Goal: Task Accomplishment & Management: Complete application form

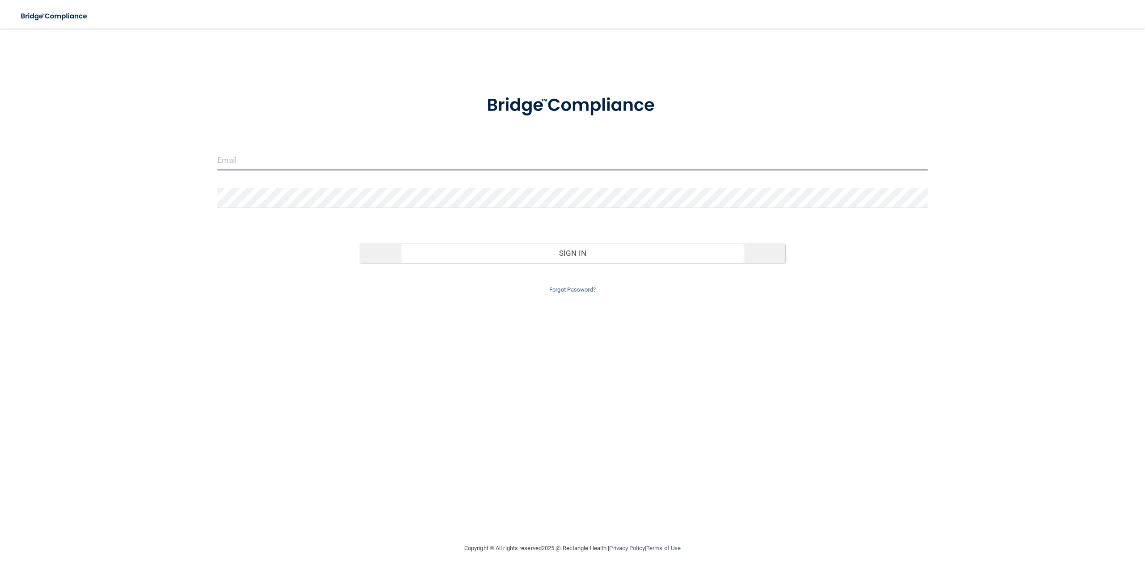
type input "[PERSON_NAME][EMAIL_ADDRESS][PERSON_NAME][DOMAIN_NAME]"
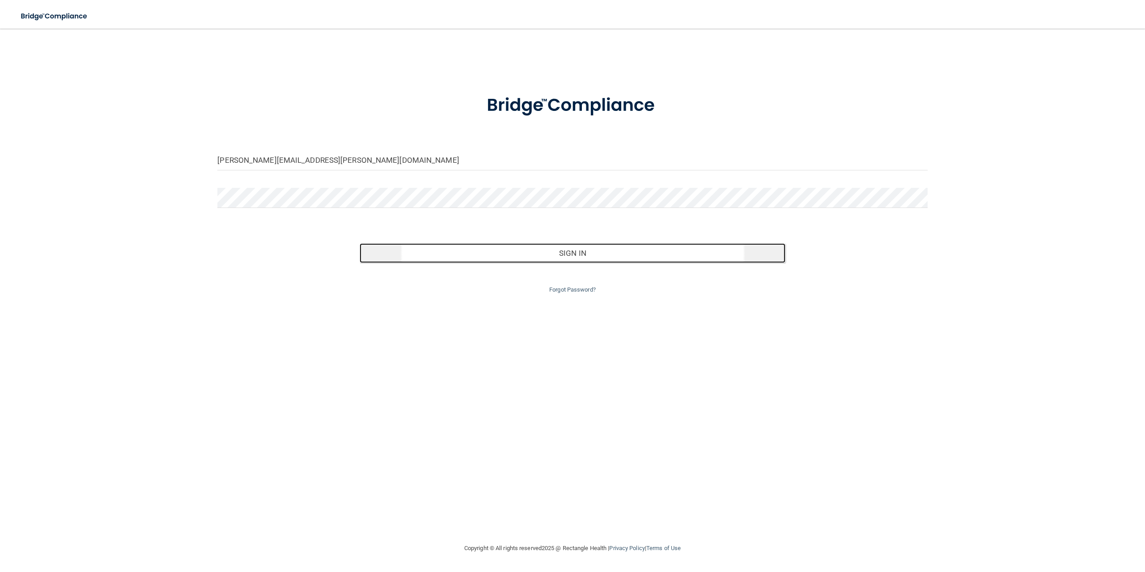
click at [440, 253] on button "Sign In" at bounding box center [573, 253] width 426 height 20
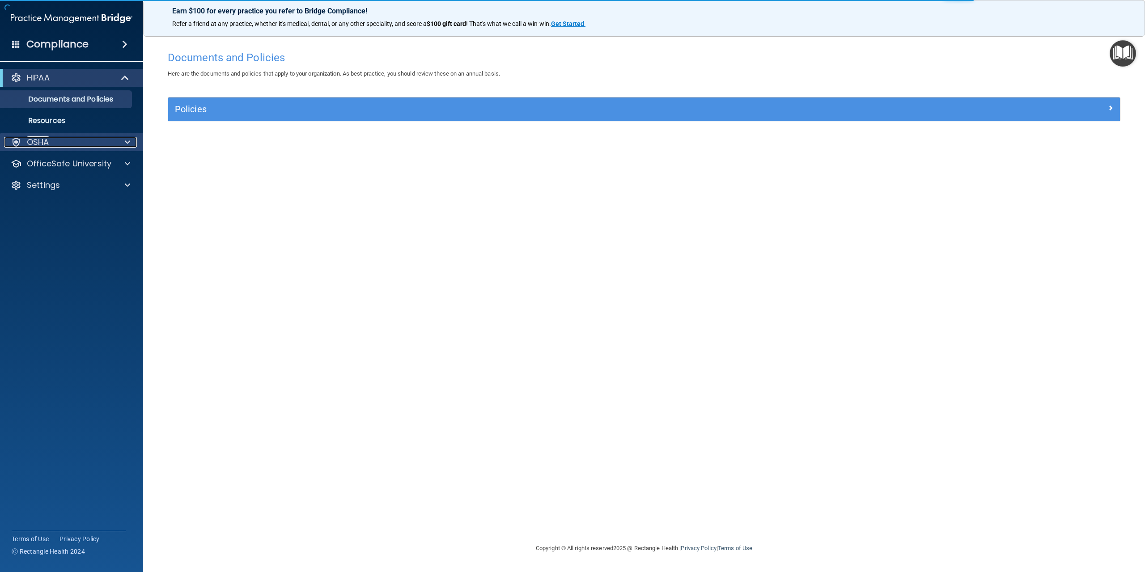
click at [125, 143] on span at bounding box center [127, 142] width 5 height 11
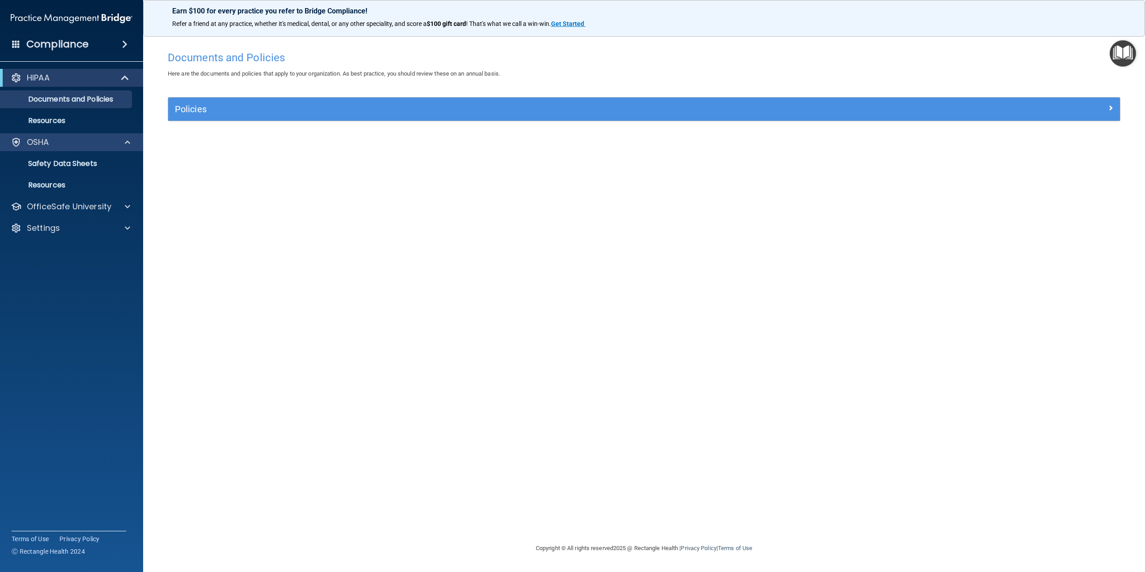
click at [36, 135] on div "OSHA" at bounding box center [72, 142] width 144 height 18
click at [41, 160] on p "Safety Data Sheets" at bounding box center [67, 163] width 122 height 9
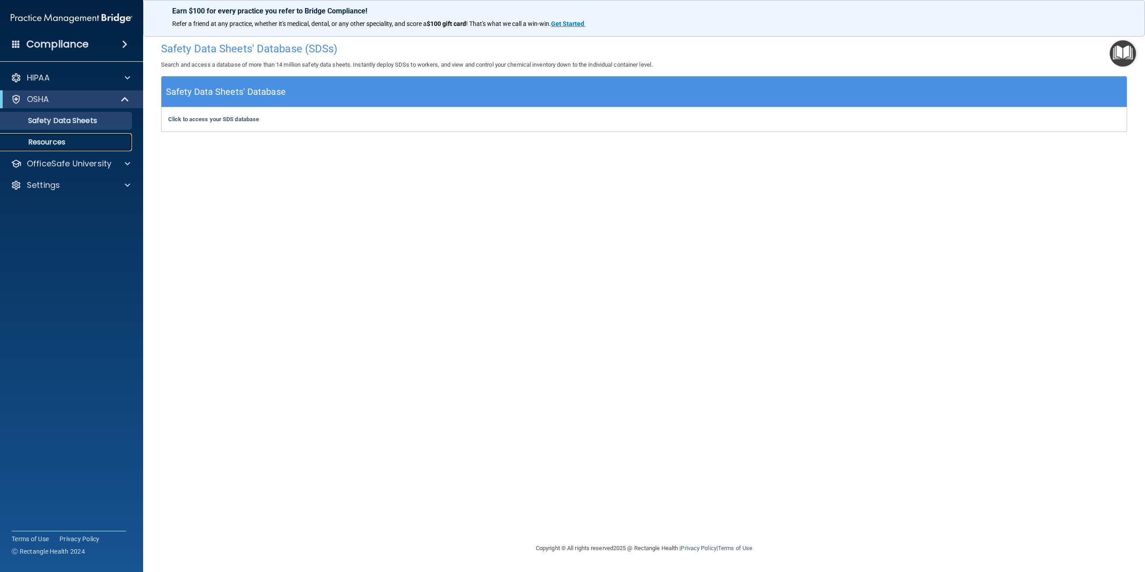
click at [63, 140] on p "Resources" at bounding box center [67, 142] width 122 height 9
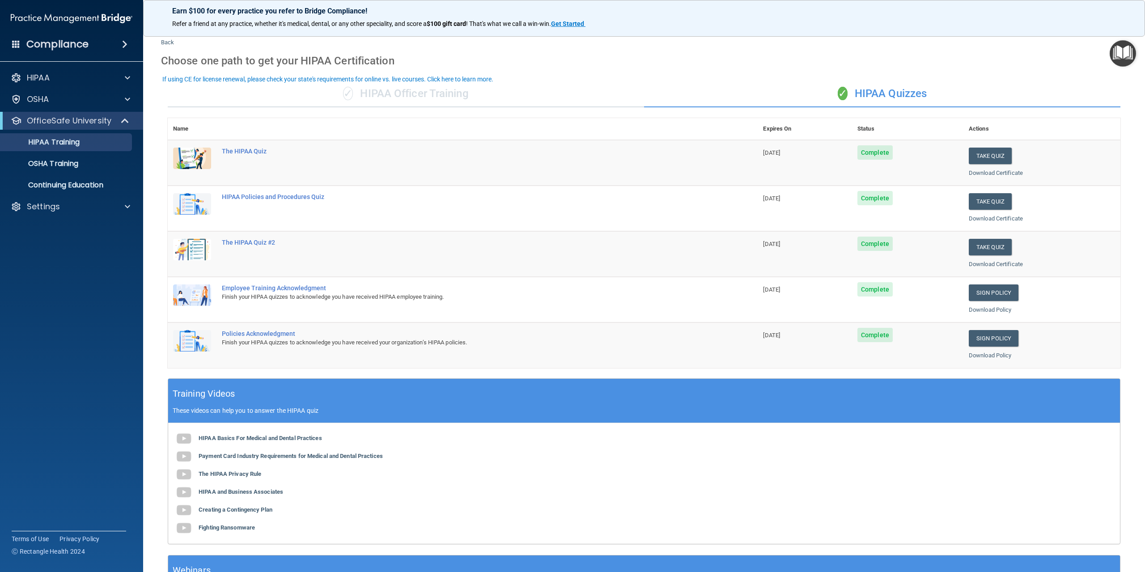
scroll to position [12, 0]
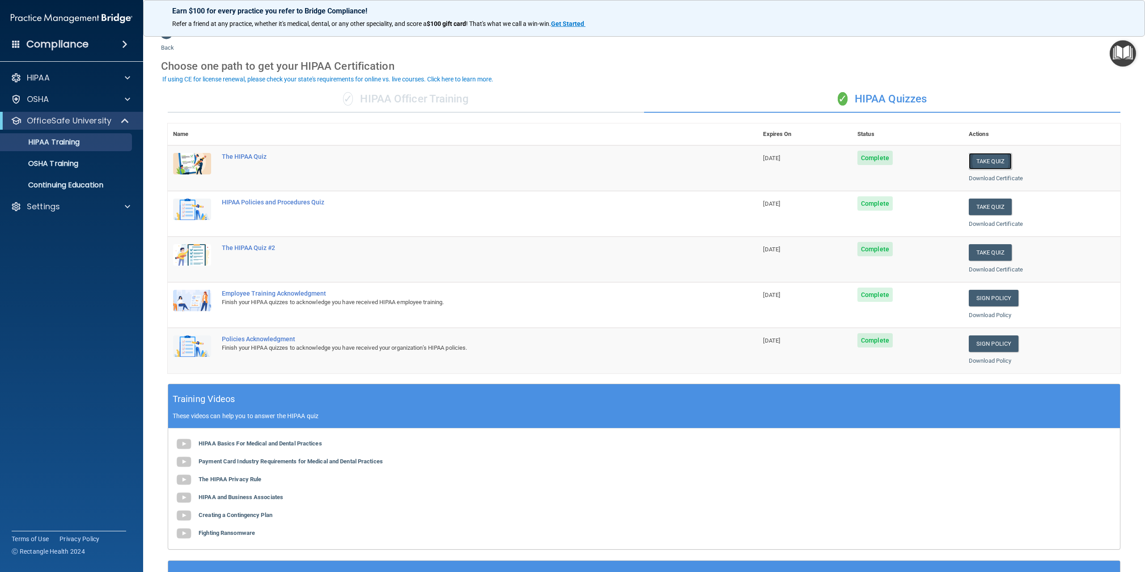
click at [981, 160] on button "Take Quiz" at bounding box center [990, 161] width 43 height 17
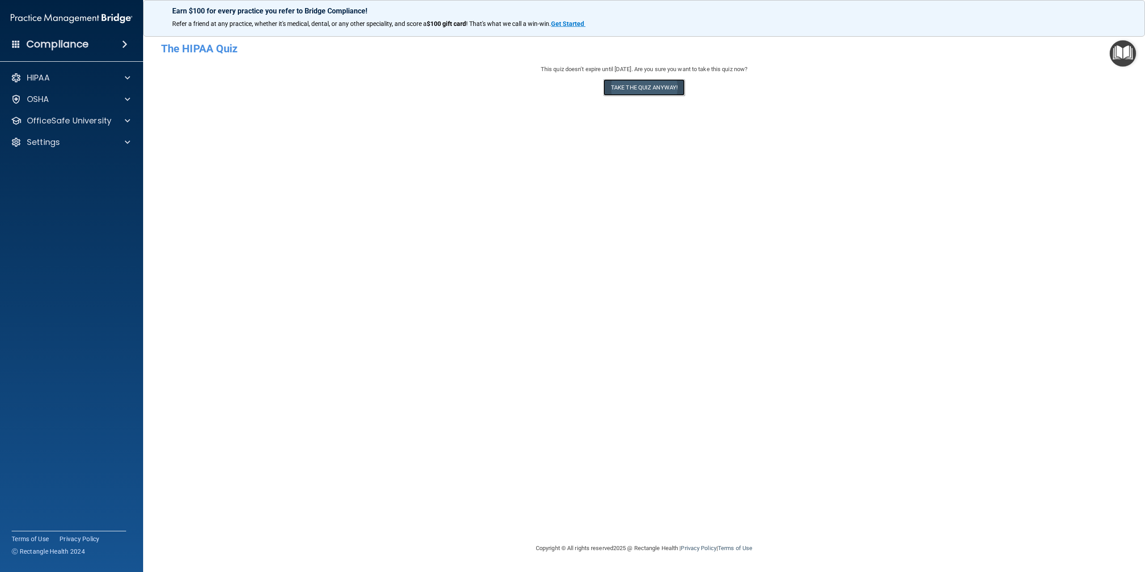
click at [628, 91] on button "Take the quiz anyway!" at bounding box center [643, 87] width 81 height 17
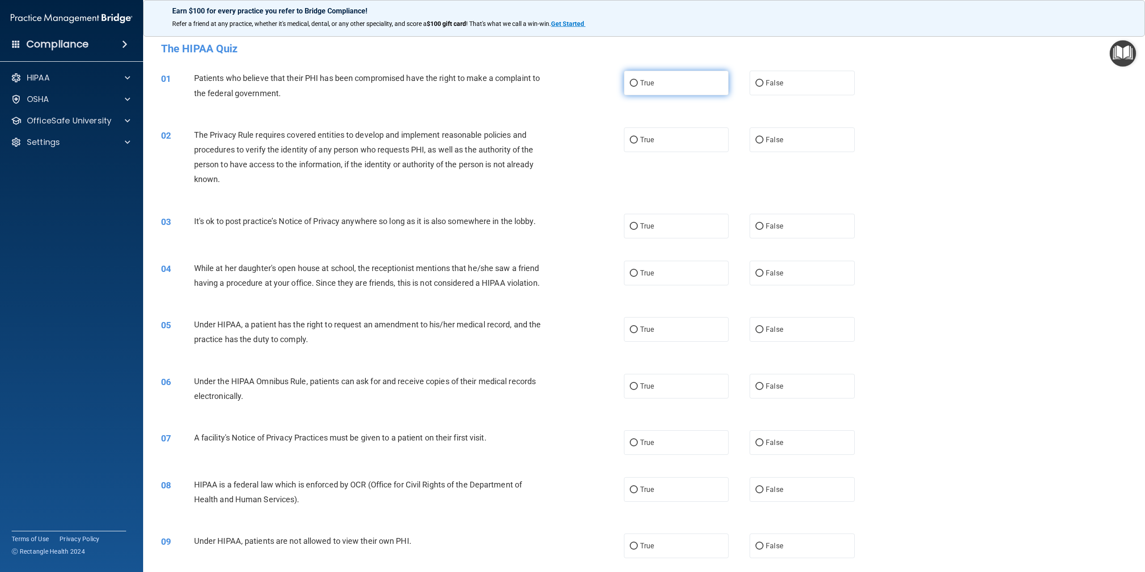
click at [631, 82] on input "True" at bounding box center [634, 83] width 8 height 7
radio input "true"
click at [632, 140] on input "True" at bounding box center [634, 140] width 8 height 7
radio input "true"
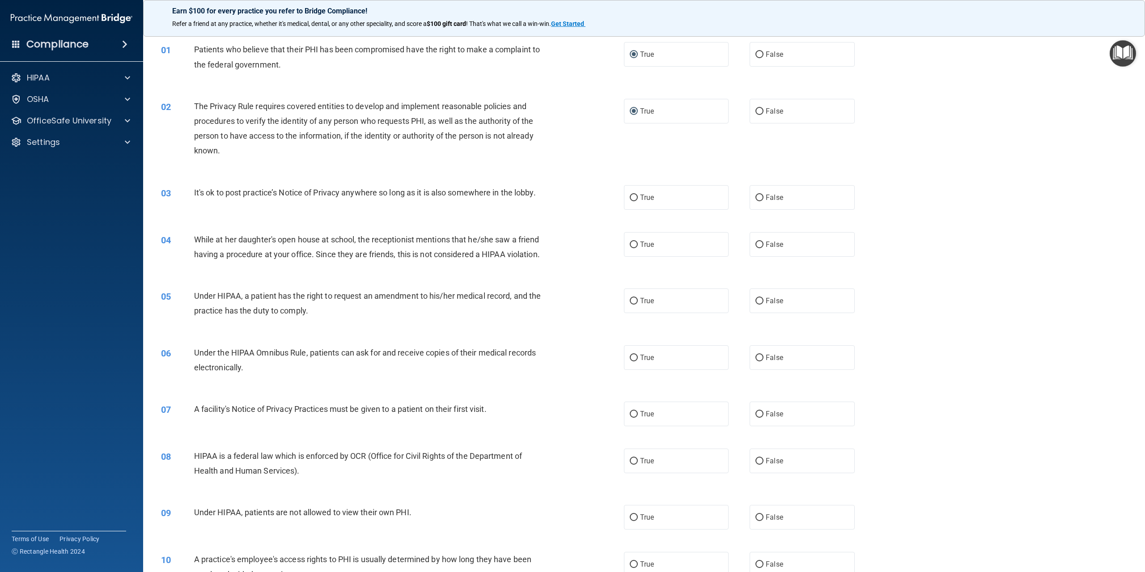
scroll to position [45, 0]
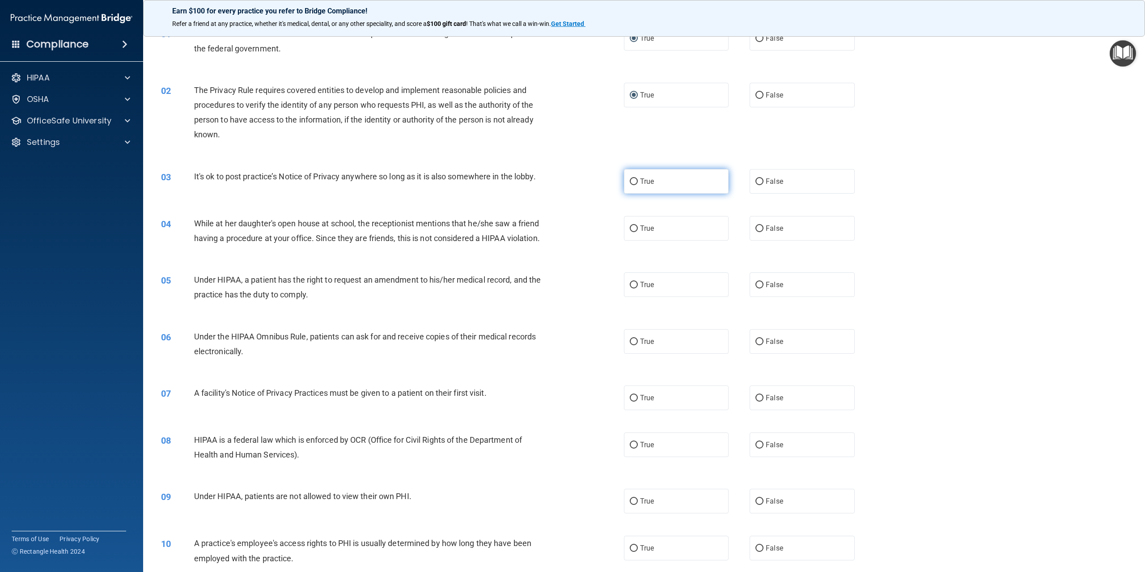
click at [630, 181] on input "True" at bounding box center [634, 181] width 8 height 7
radio input "true"
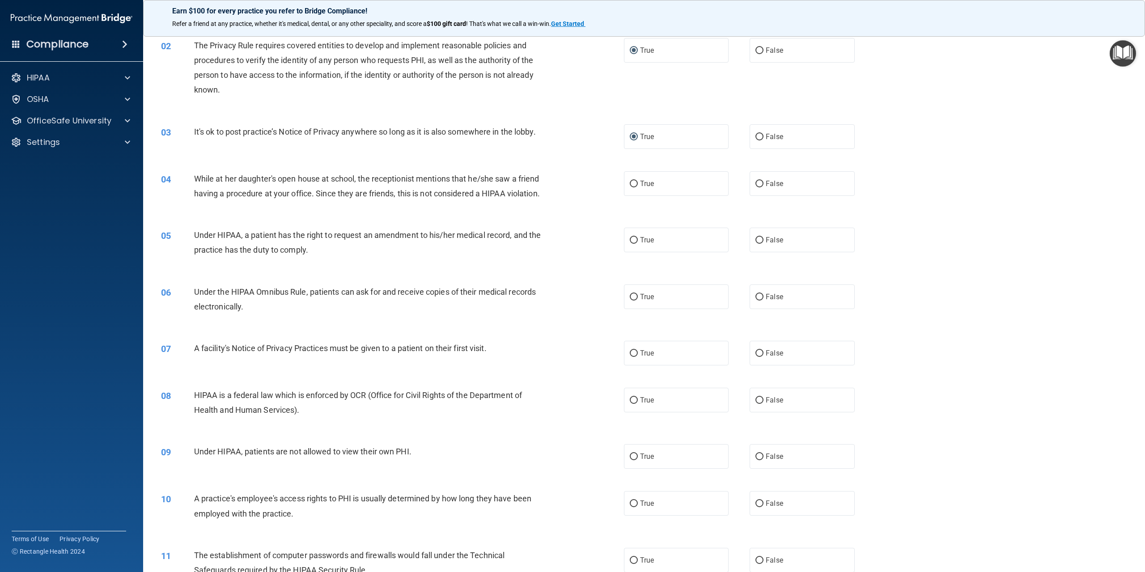
scroll to position [134, 0]
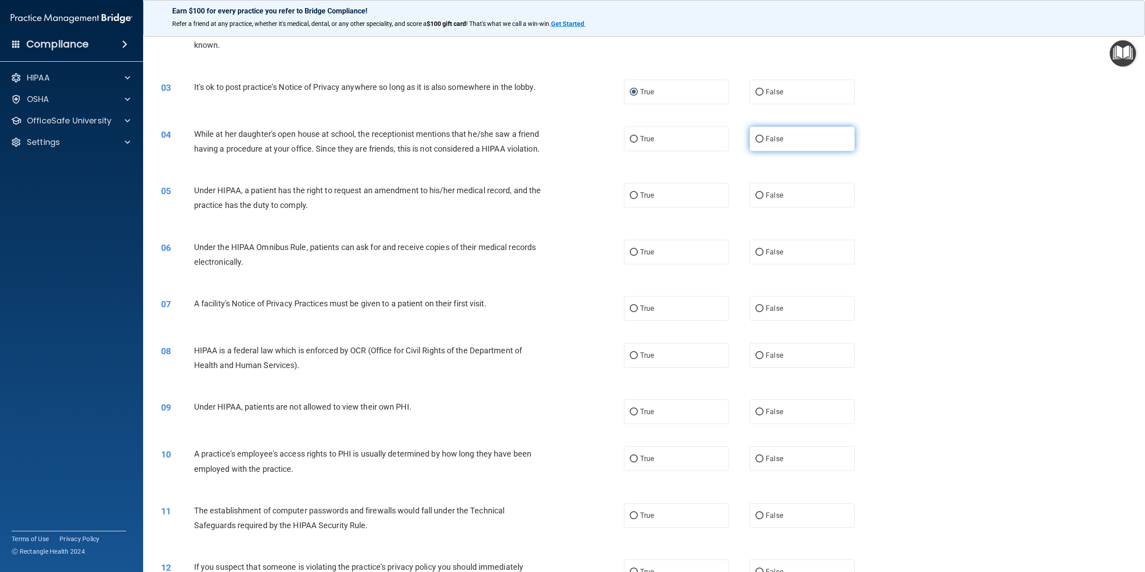
click at [756, 140] on input "False" at bounding box center [760, 139] width 8 height 7
radio input "true"
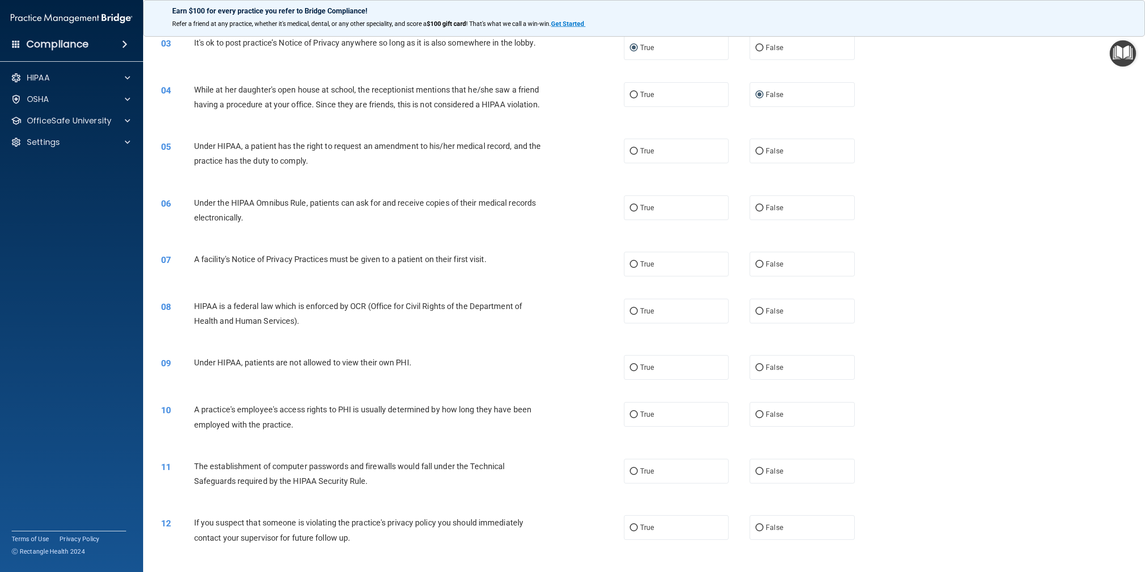
scroll to position [179, 0]
click at [631, 154] on input "True" at bounding box center [634, 151] width 8 height 7
radio input "true"
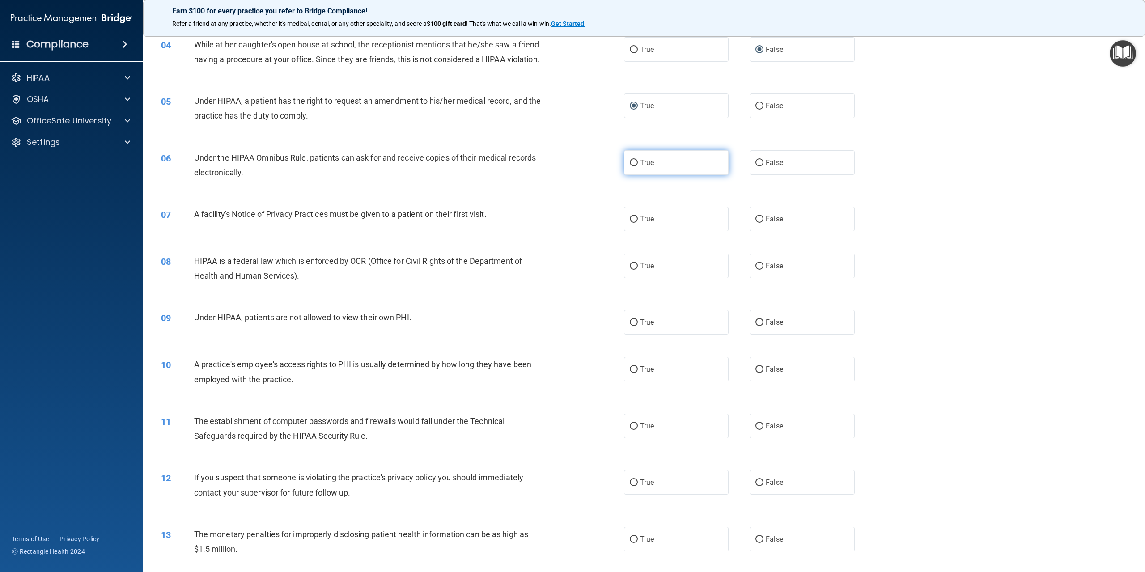
click at [632, 166] on input "True" at bounding box center [634, 163] width 8 height 7
radio input "true"
click at [630, 223] on input "True" at bounding box center [634, 219] width 8 height 7
radio input "true"
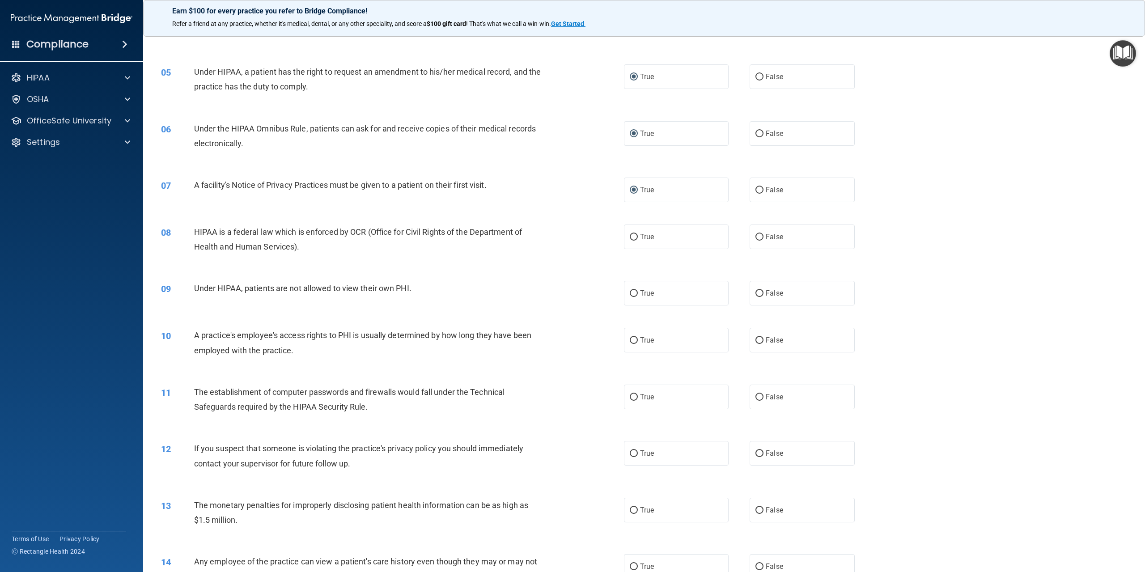
scroll to position [268, 0]
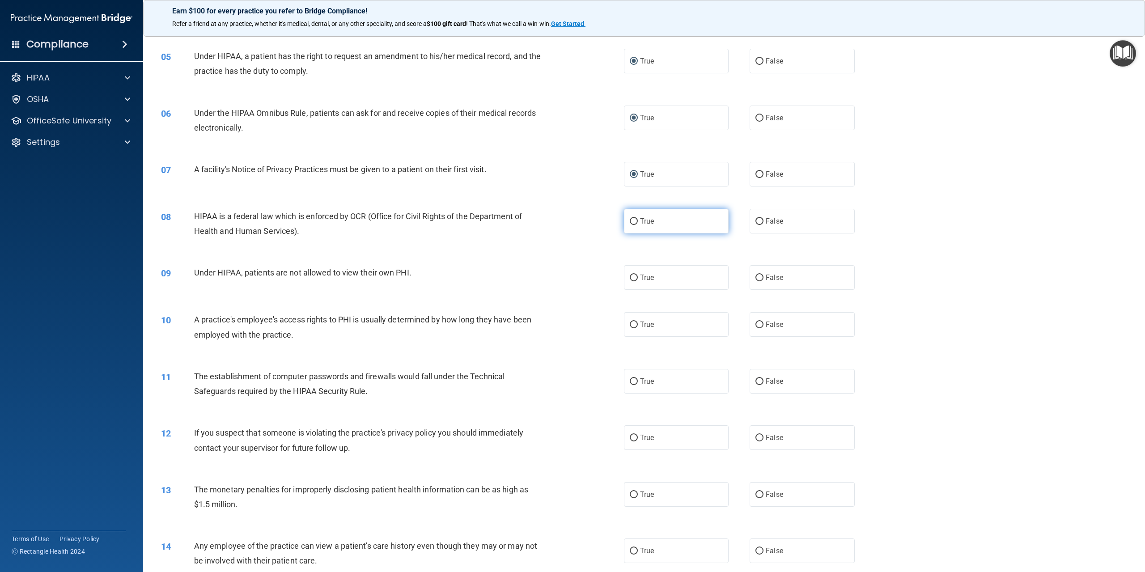
click at [631, 225] on input "True" at bounding box center [634, 221] width 8 height 7
radio input "true"
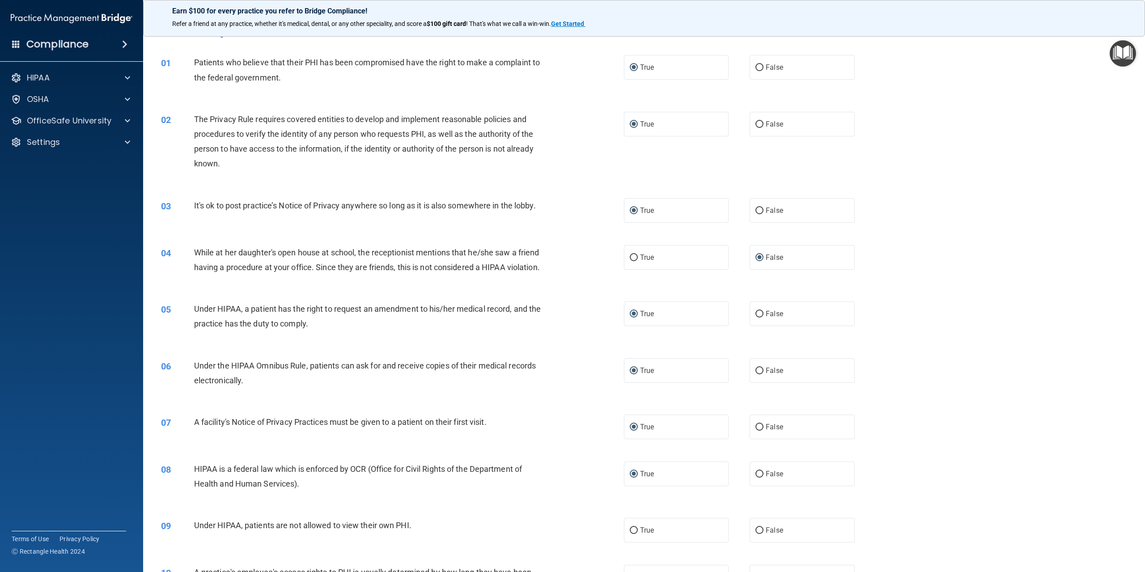
scroll to position [0, 0]
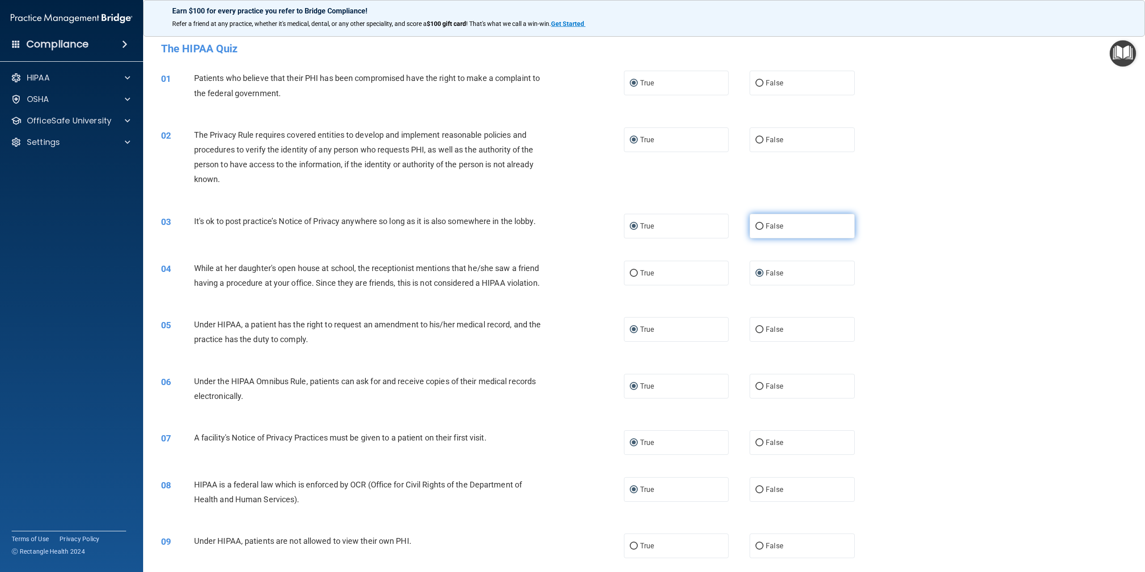
click at [756, 227] on input "False" at bounding box center [760, 226] width 8 height 7
radio input "true"
radio input "false"
click at [937, 294] on div "04 While at her daughter's open house at school, the receptionist mentions that…" at bounding box center [644, 278] width 980 height 56
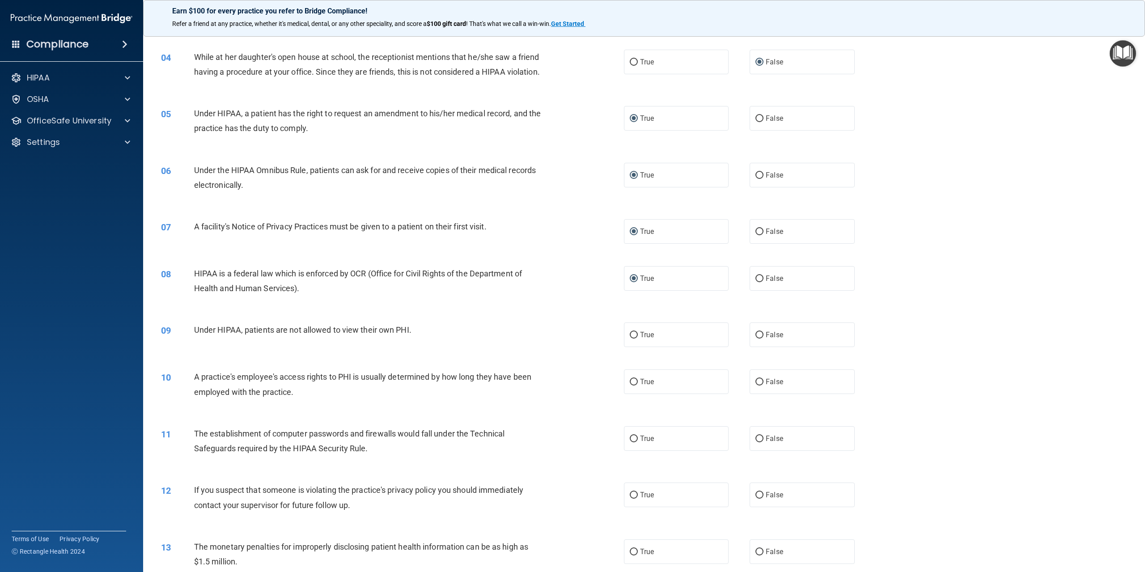
scroll to position [268, 0]
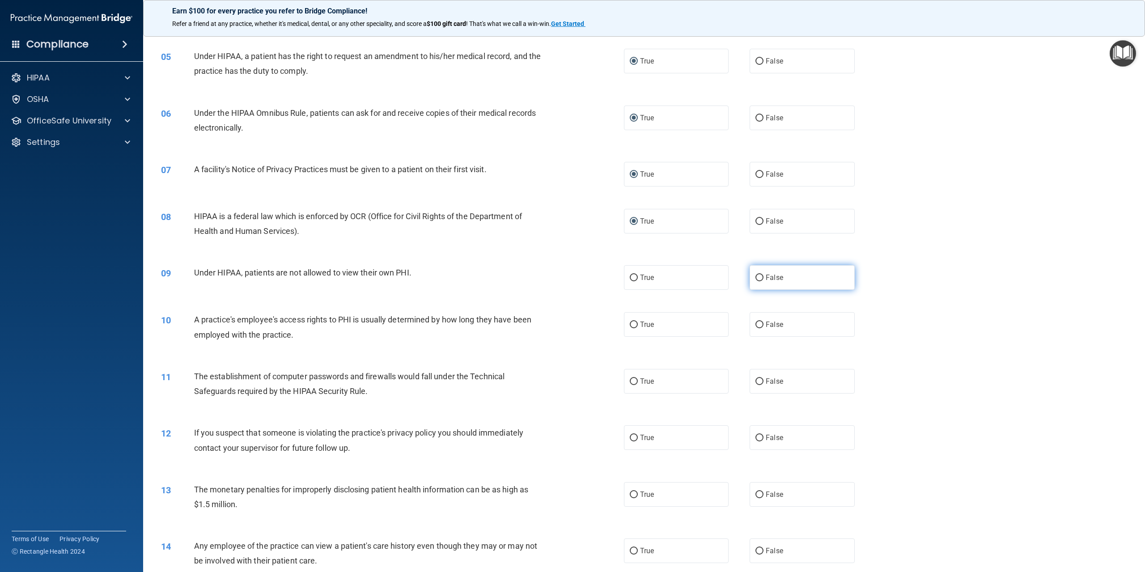
click at [756, 281] on input "False" at bounding box center [760, 278] width 8 height 7
radio input "true"
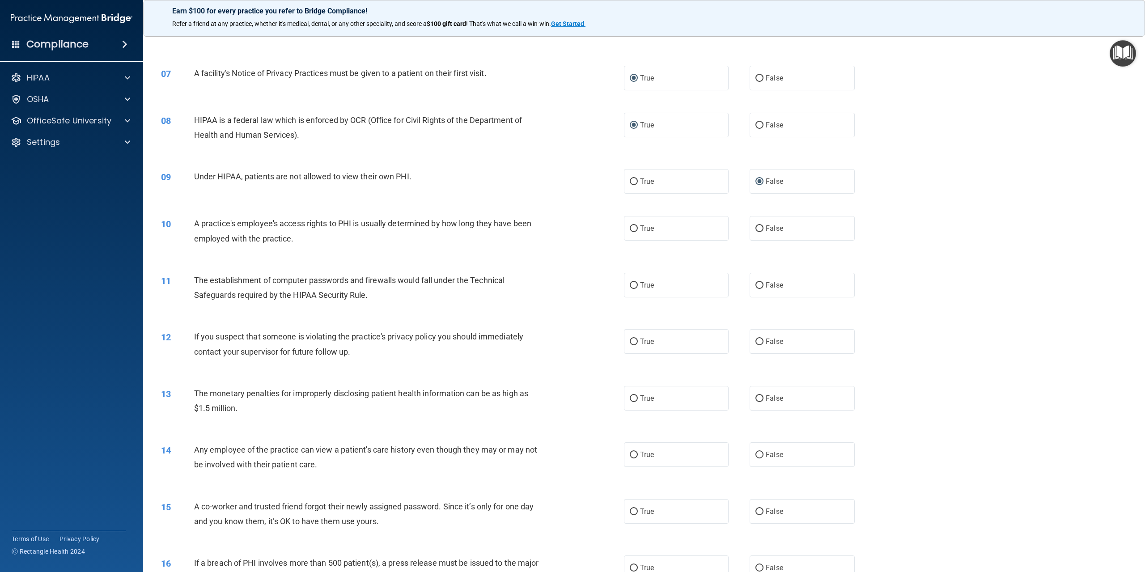
scroll to position [403, 0]
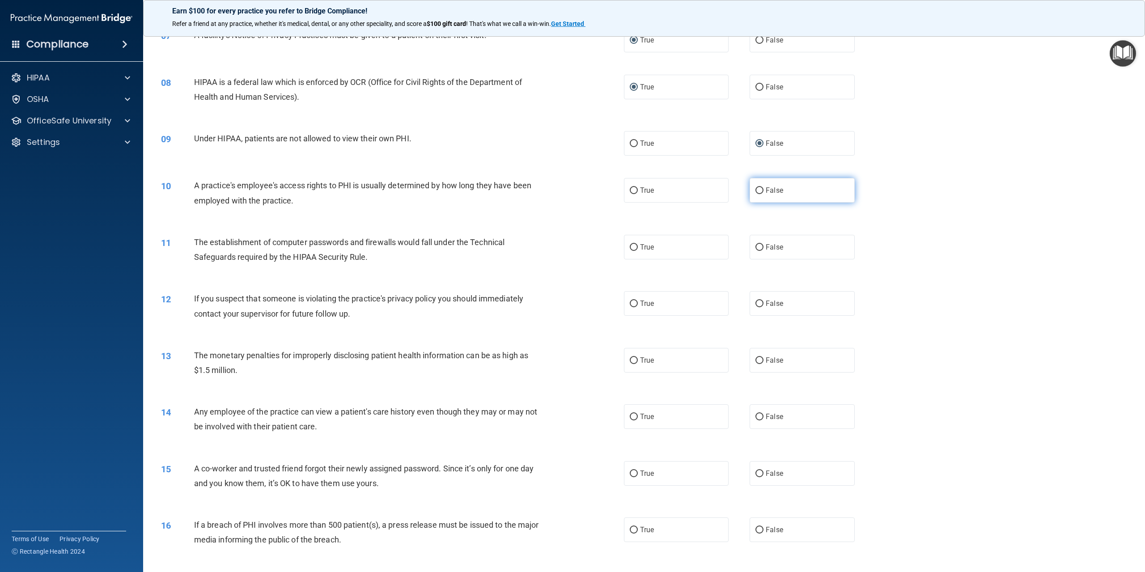
click at [756, 194] on input "False" at bounding box center [760, 190] width 8 height 7
radio input "true"
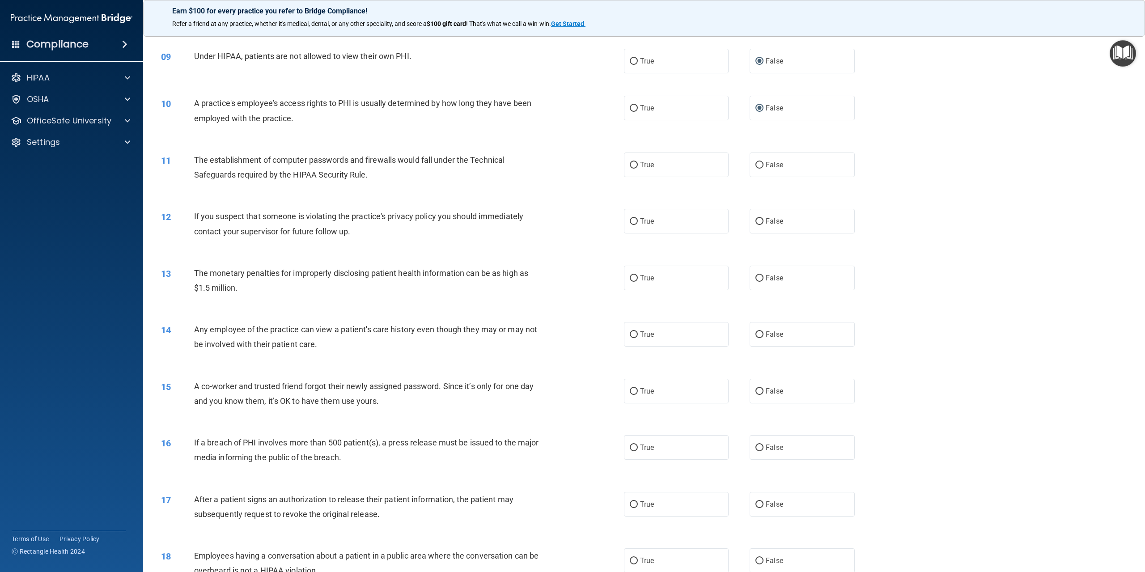
scroll to position [492, 0]
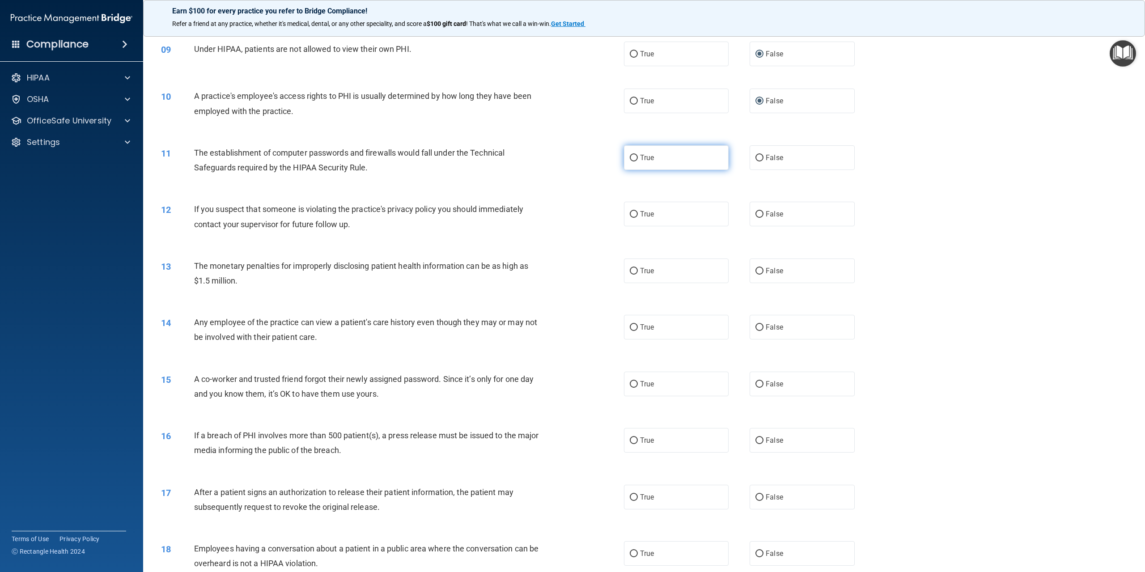
click at [631, 161] on input "True" at bounding box center [634, 158] width 8 height 7
radio input "true"
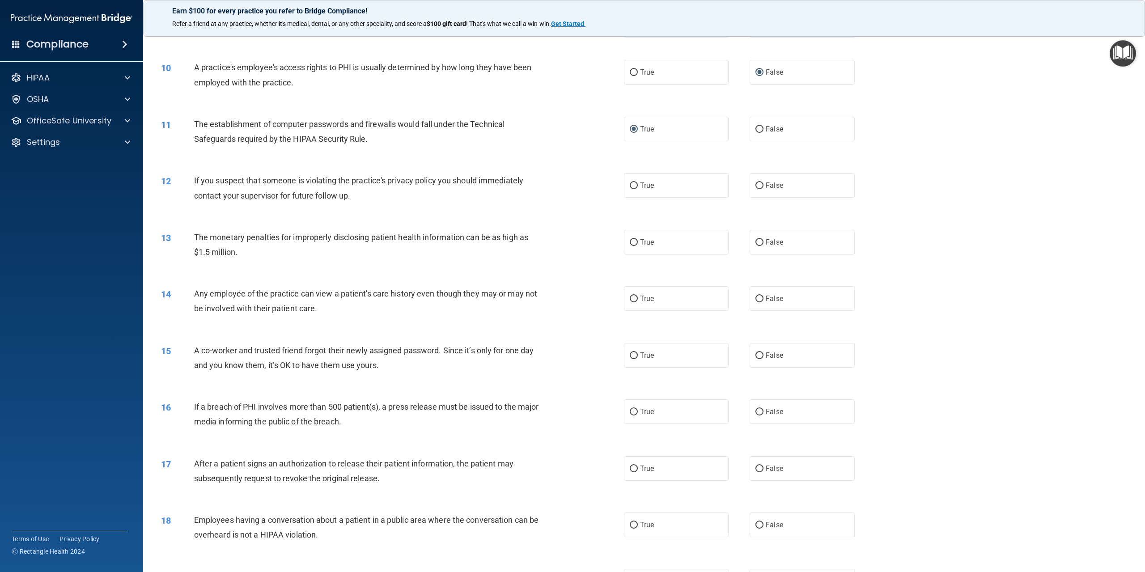
scroll to position [537, 0]
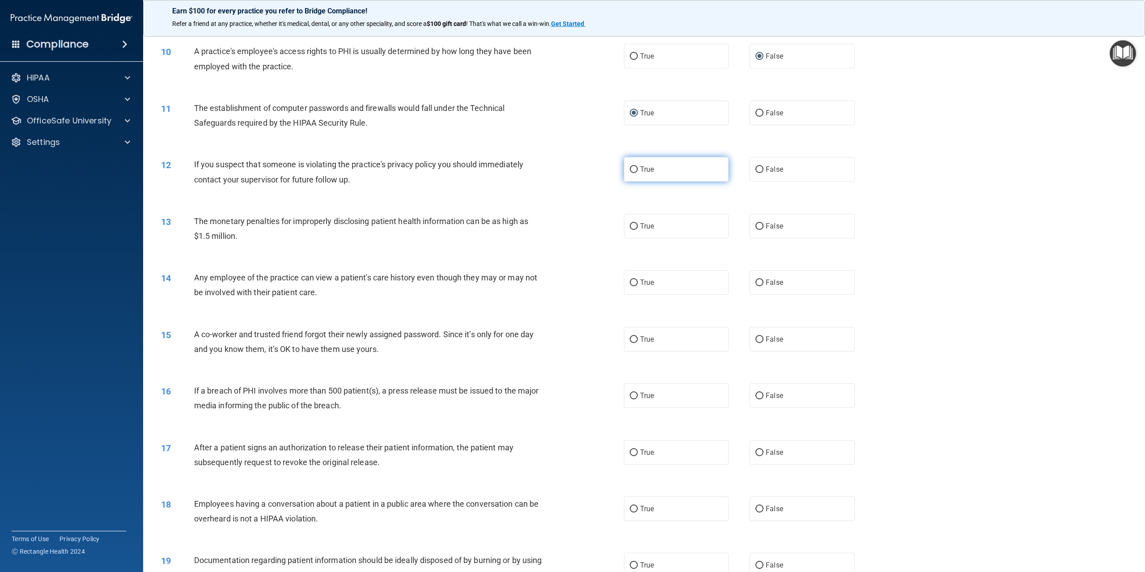
click at [630, 173] on input "True" at bounding box center [634, 169] width 8 height 7
radio input "true"
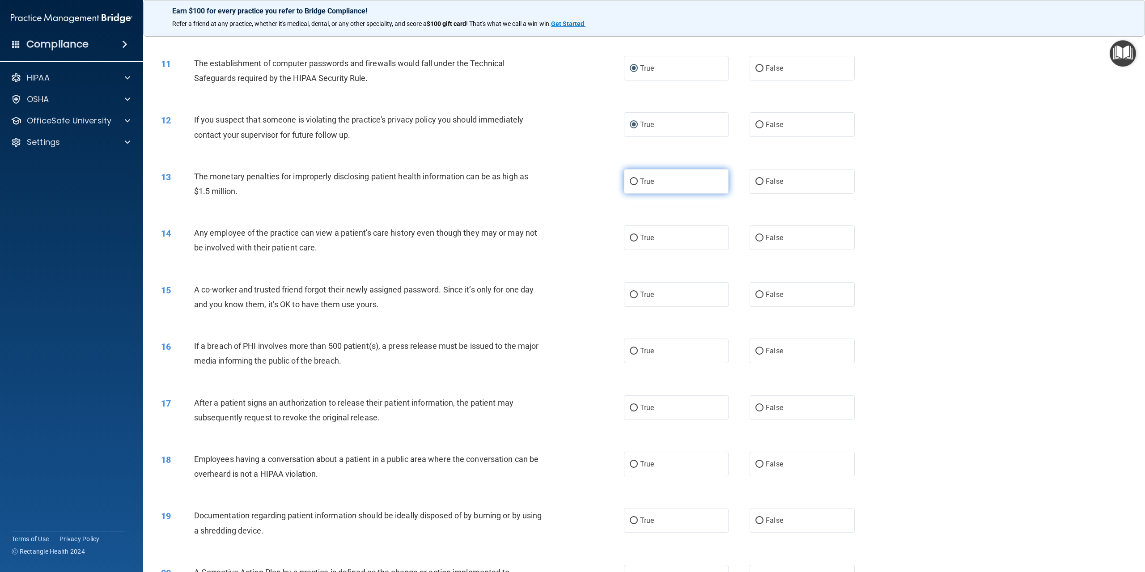
click at [630, 185] on input "True" at bounding box center [634, 181] width 8 height 7
radio input "true"
click at [756, 242] on input "False" at bounding box center [760, 238] width 8 height 7
radio input "true"
click at [575, 294] on div "15 A co-worker and trusted friend forgot their newly assigned password. Since i…" at bounding box center [644, 299] width 980 height 56
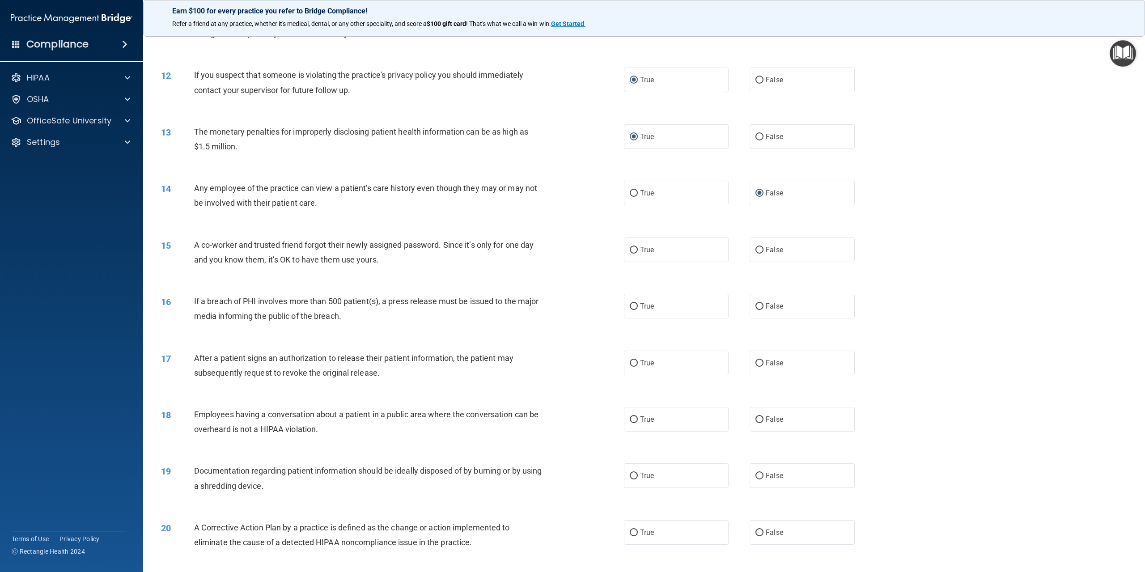
scroll to position [671, 0]
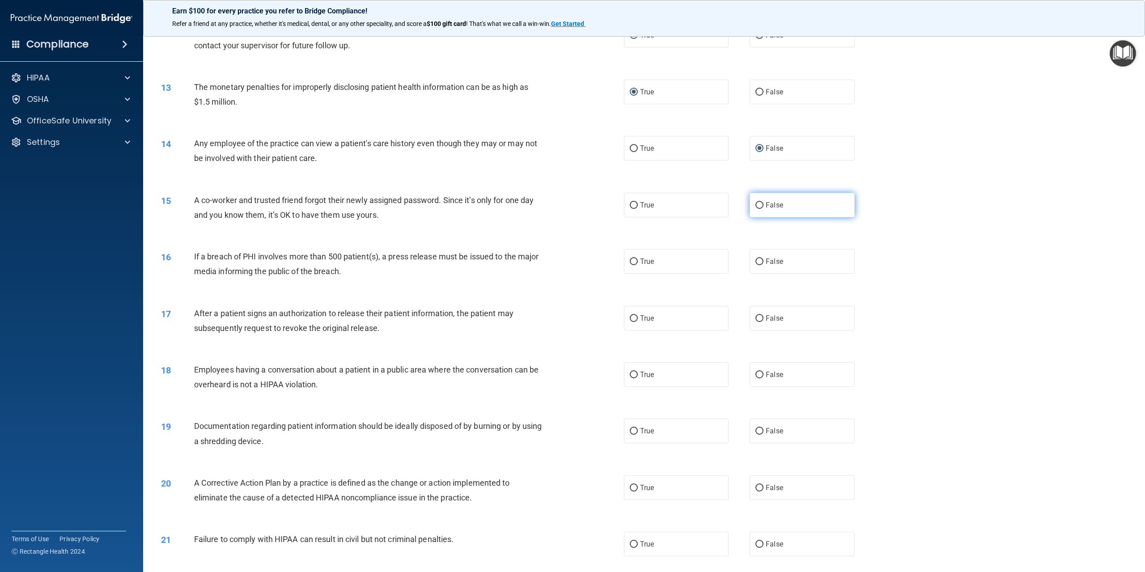
click at [756, 209] on input "False" at bounding box center [760, 205] width 8 height 7
radio input "true"
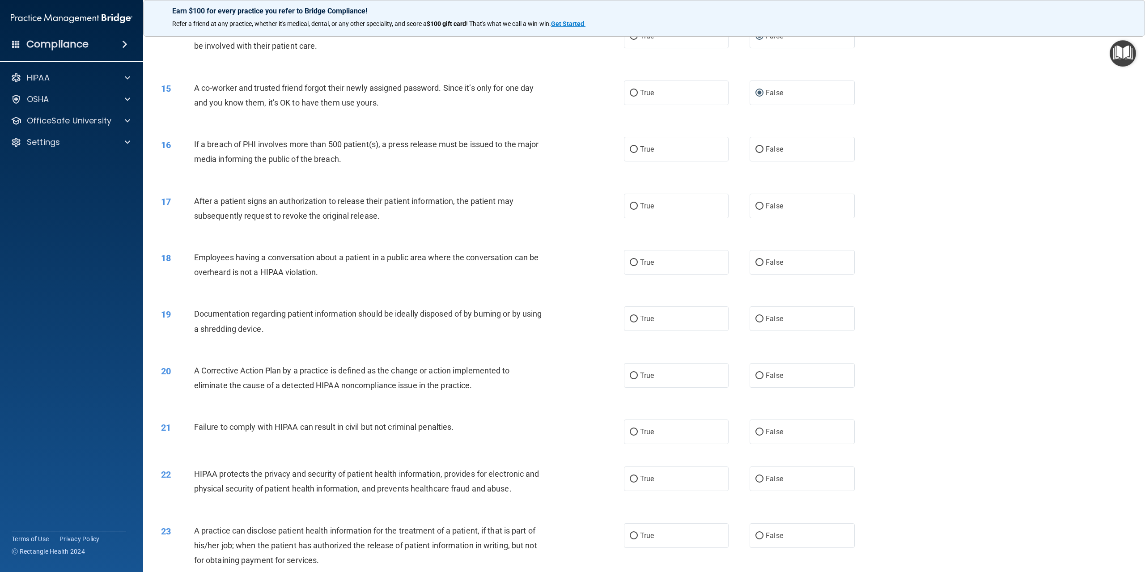
scroll to position [805, 0]
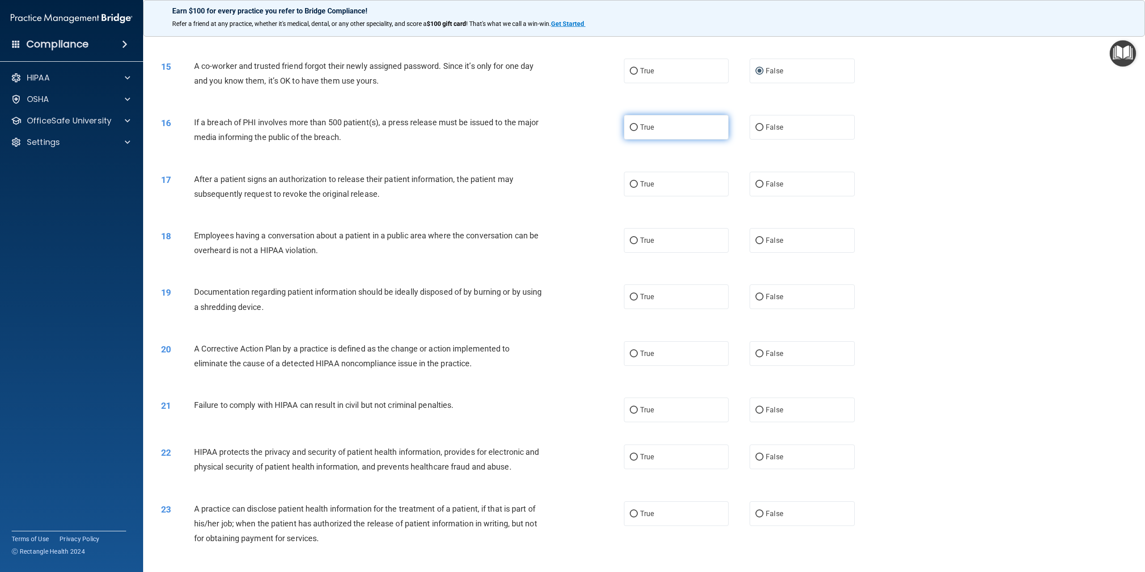
click at [632, 131] on input "True" at bounding box center [634, 127] width 8 height 7
radio input "true"
click at [631, 188] on input "True" at bounding box center [634, 184] width 8 height 7
radio input "true"
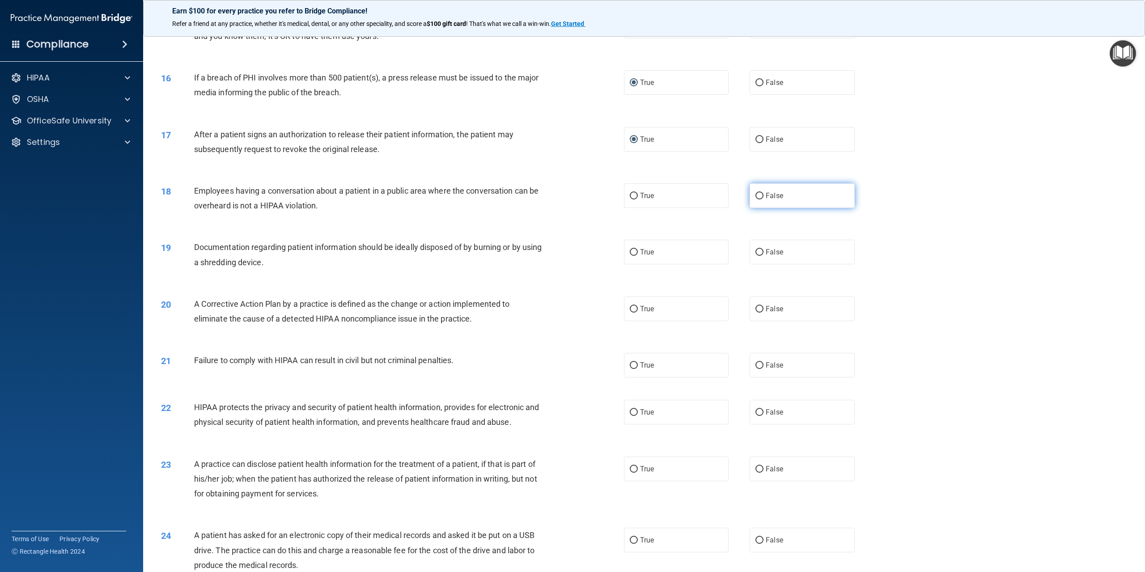
click at [756, 200] on input "False" at bounding box center [760, 196] width 8 height 7
radio input "true"
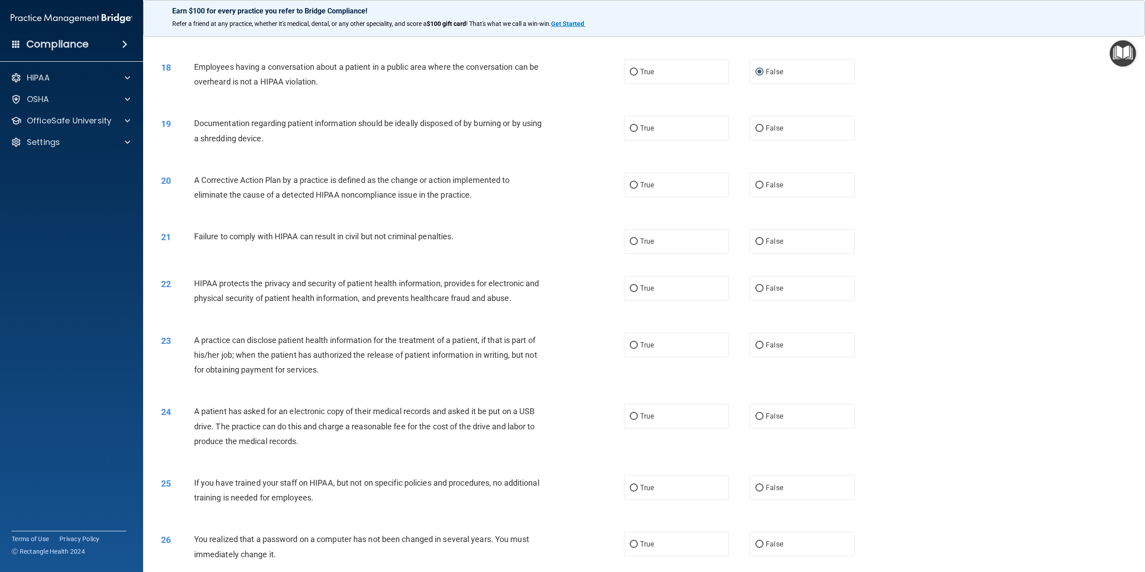
scroll to position [984, 0]
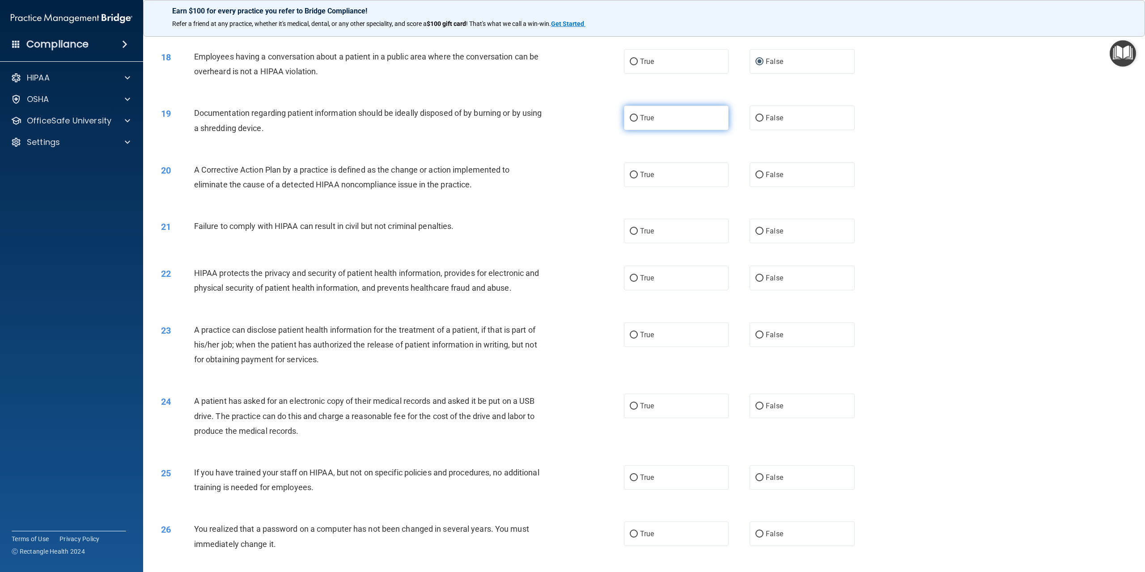
click at [630, 122] on input "True" at bounding box center [634, 118] width 8 height 7
radio input "true"
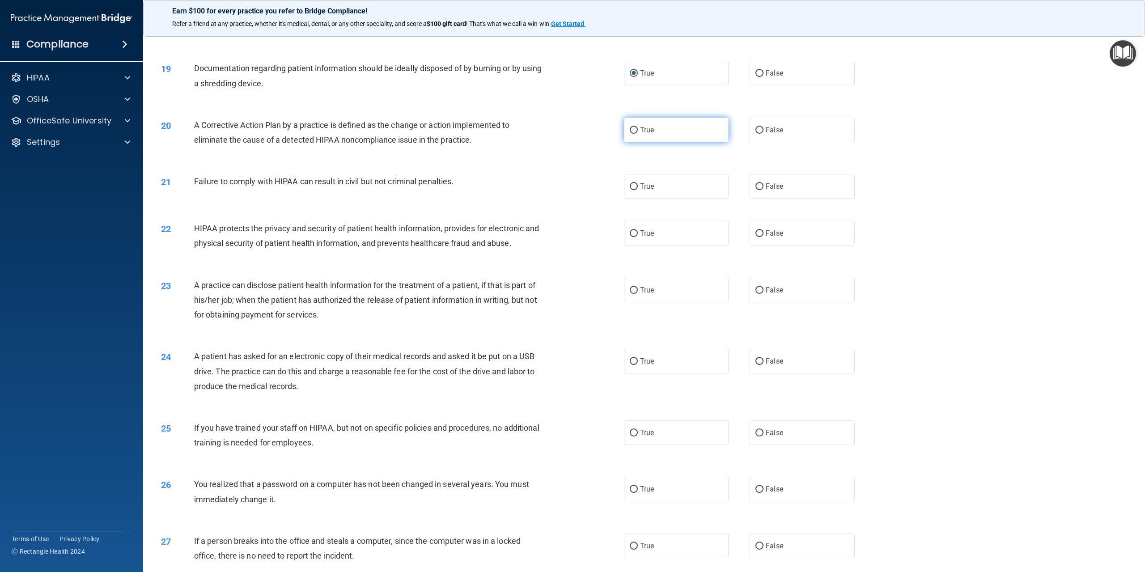
click at [631, 134] on input "True" at bounding box center [634, 130] width 8 height 7
radio input "true"
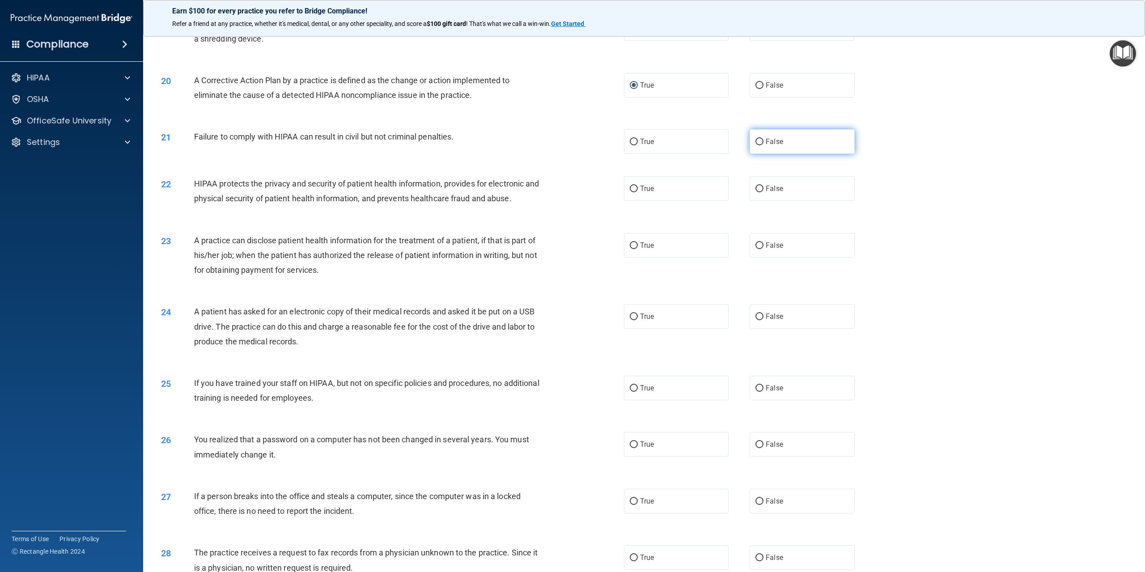
click at [756, 145] on input "False" at bounding box center [760, 142] width 8 height 7
radio input "true"
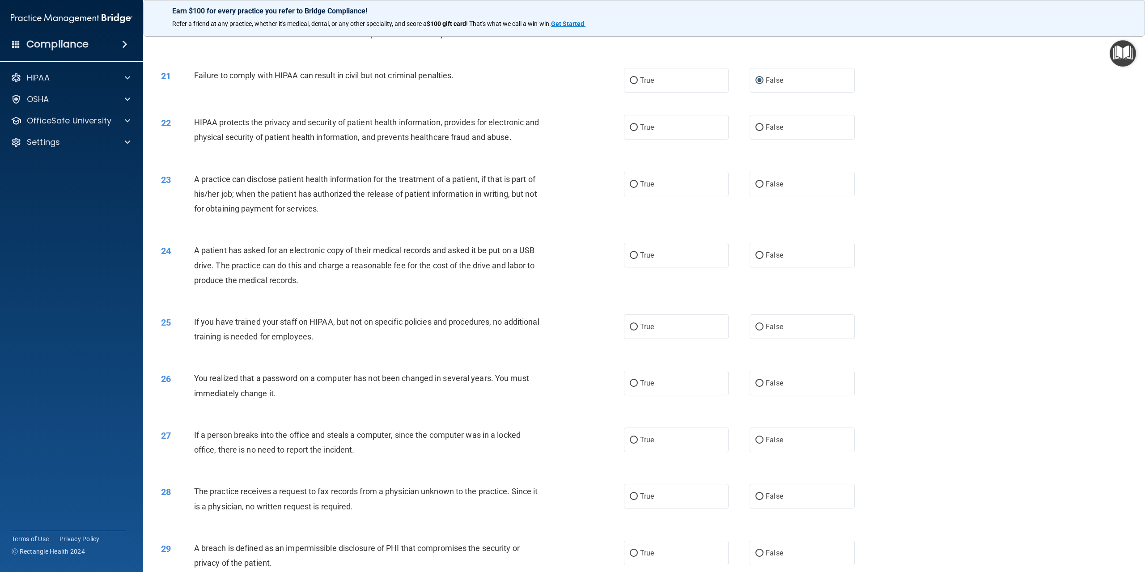
scroll to position [1163, 0]
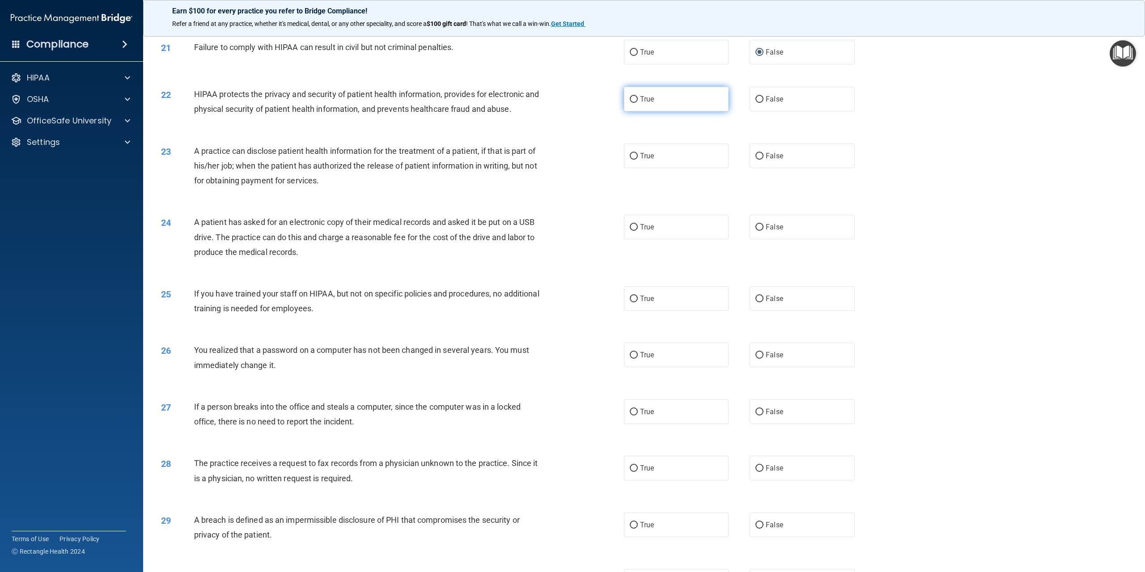
click at [630, 103] on input "True" at bounding box center [634, 99] width 8 height 7
radio input "true"
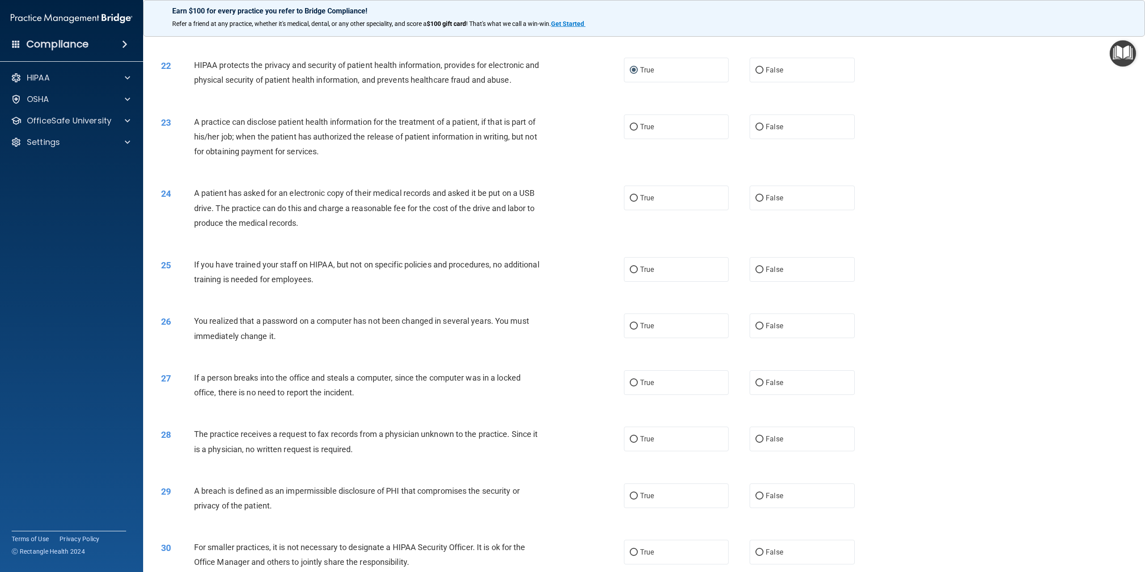
scroll to position [1208, 0]
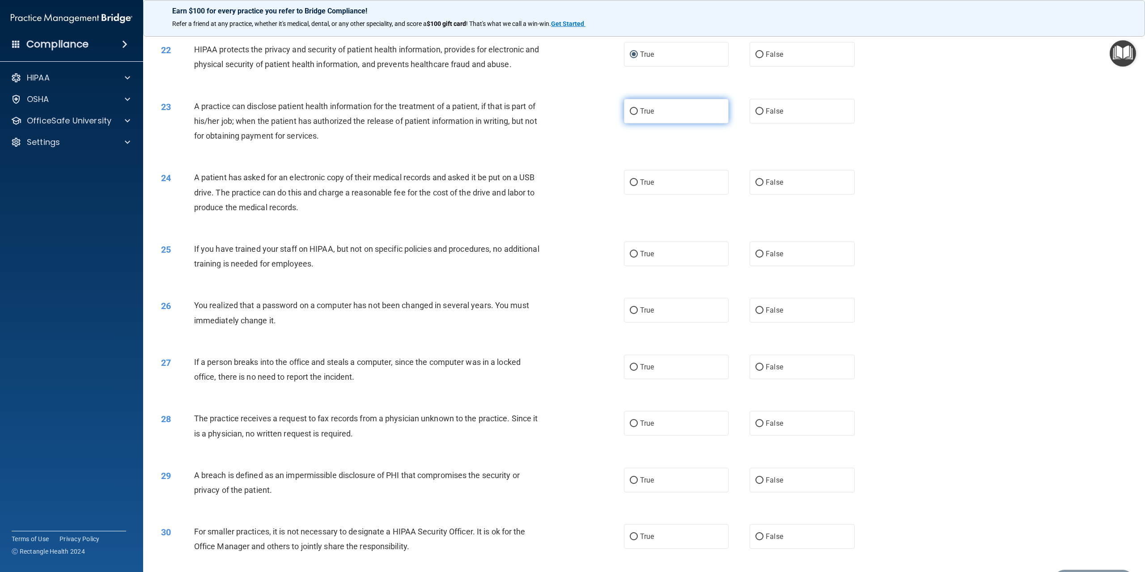
click at [631, 115] on input "True" at bounding box center [634, 111] width 8 height 7
radio input "true"
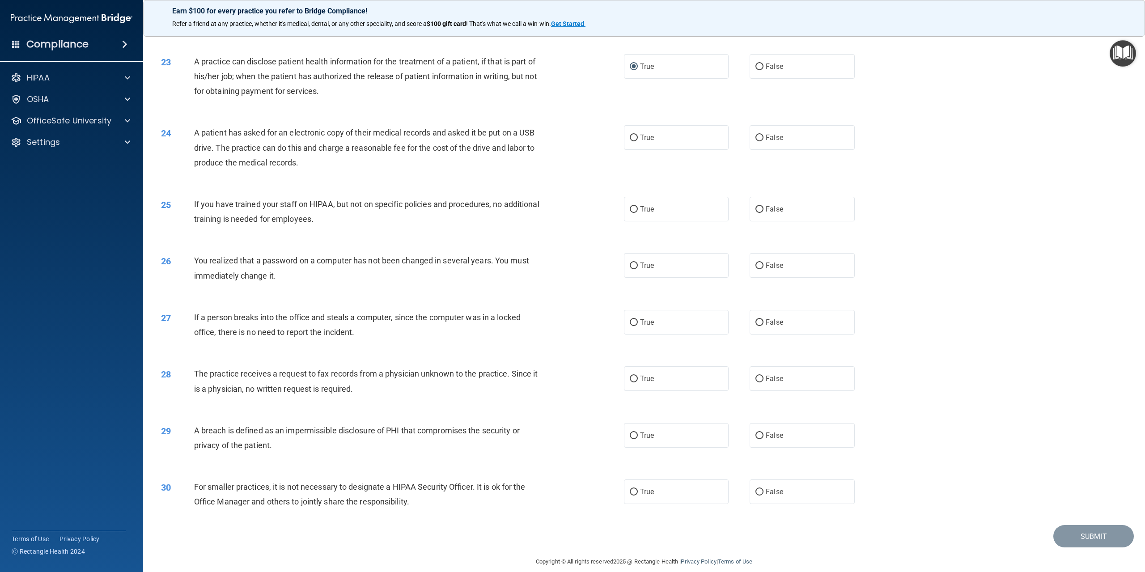
scroll to position [1278, 0]
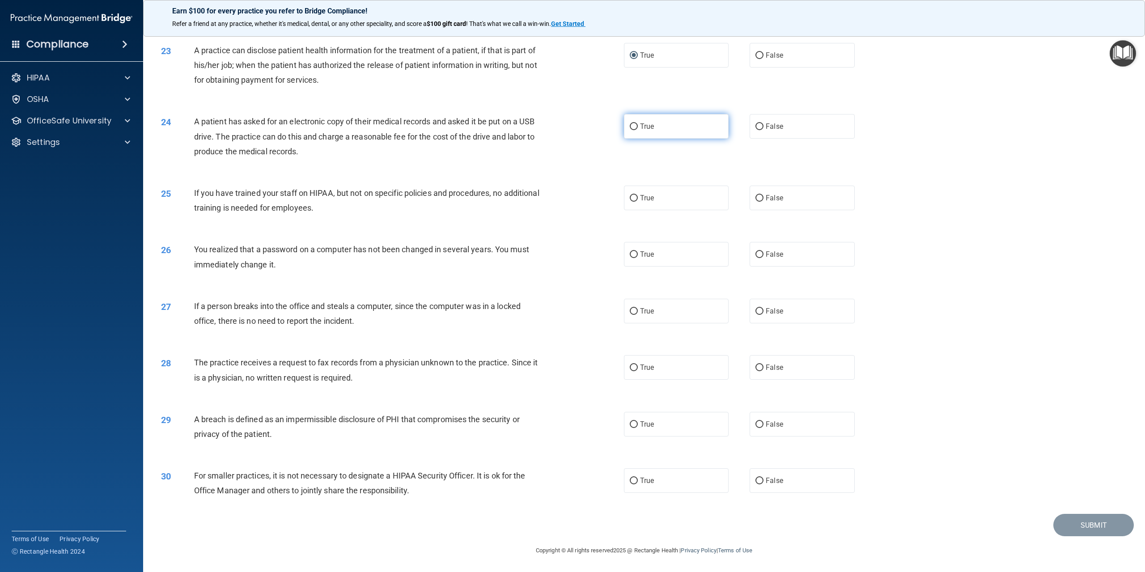
click at [631, 129] on input "True" at bounding box center [634, 126] width 8 height 7
radio input "true"
click at [756, 199] on input "False" at bounding box center [760, 198] width 8 height 7
radio input "true"
click at [630, 256] on input "True" at bounding box center [634, 254] width 8 height 7
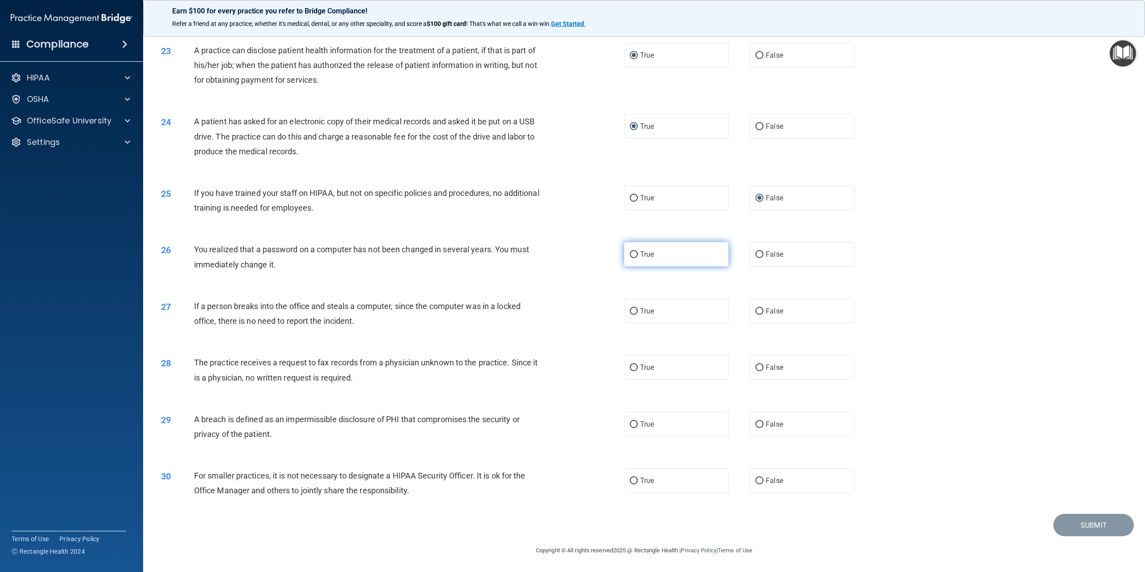
radio input "true"
click at [756, 312] on input "False" at bounding box center [760, 311] width 8 height 7
radio input "true"
click at [756, 368] on input "False" at bounding box center [760, 368] width 8 height 7
radio input "true"
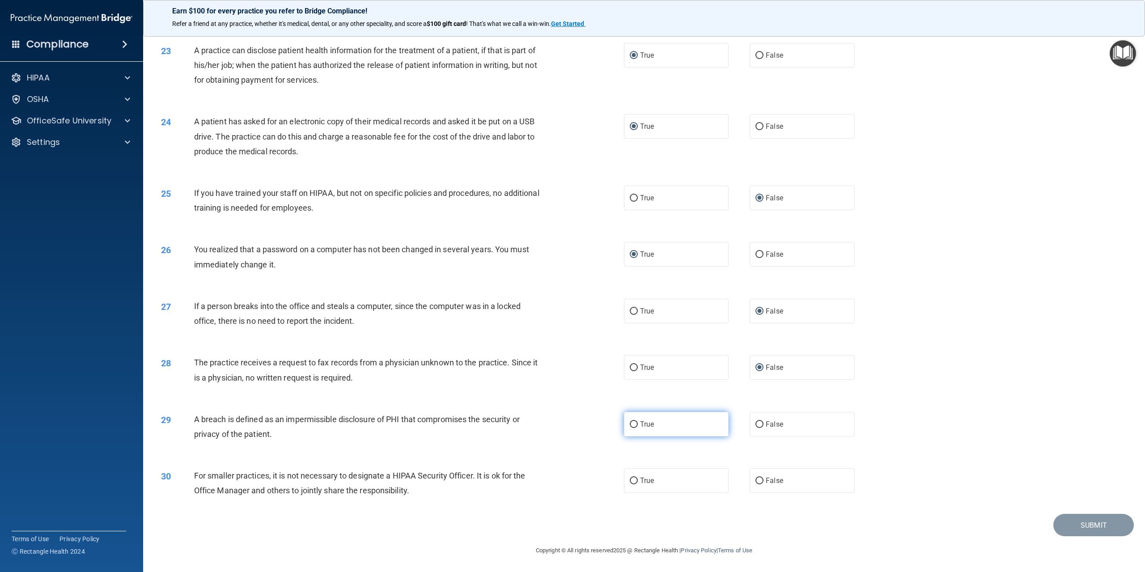
click at [630, 425] on input "True" at bounding box center [634, 424] width 8 height 7
radio input "true"
click at [758, 481] on input "False" at bounding box center [760, 481] width 8 height 7
radio input "true"
click at [1093, 530] on button "Submit" at bounding box center [1093, 525] width 81 height 23
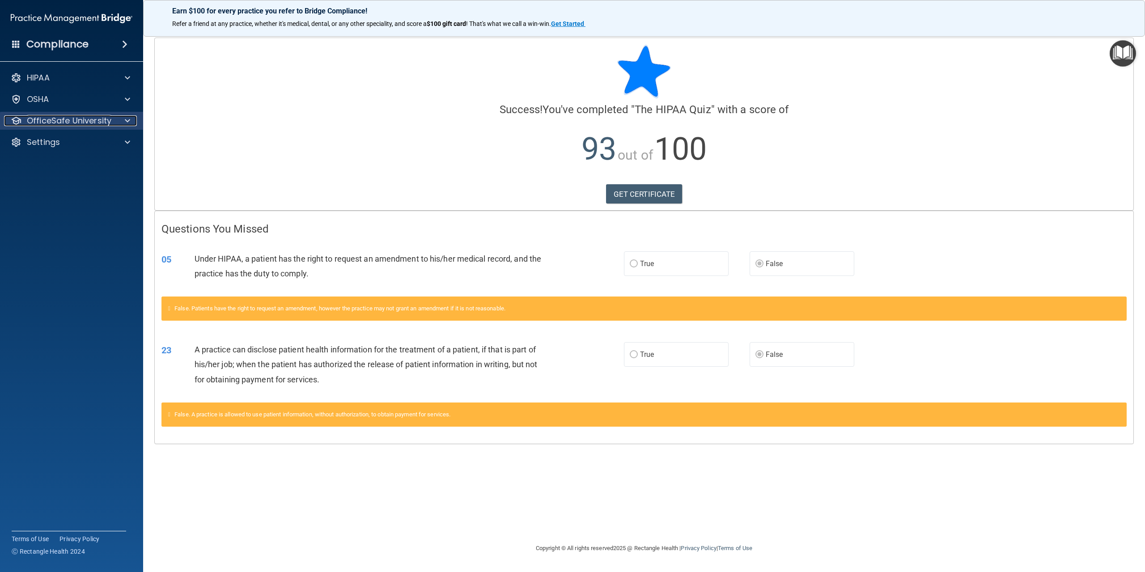
click at [123, 123] on div at bounding box center [126, 120] width 22 height 11
click at [76, 138] on p "HIPAA Training" at bounding box center [43, 142] width 74 height 9
